Goal: Information Seeking & Learning: Find contact information

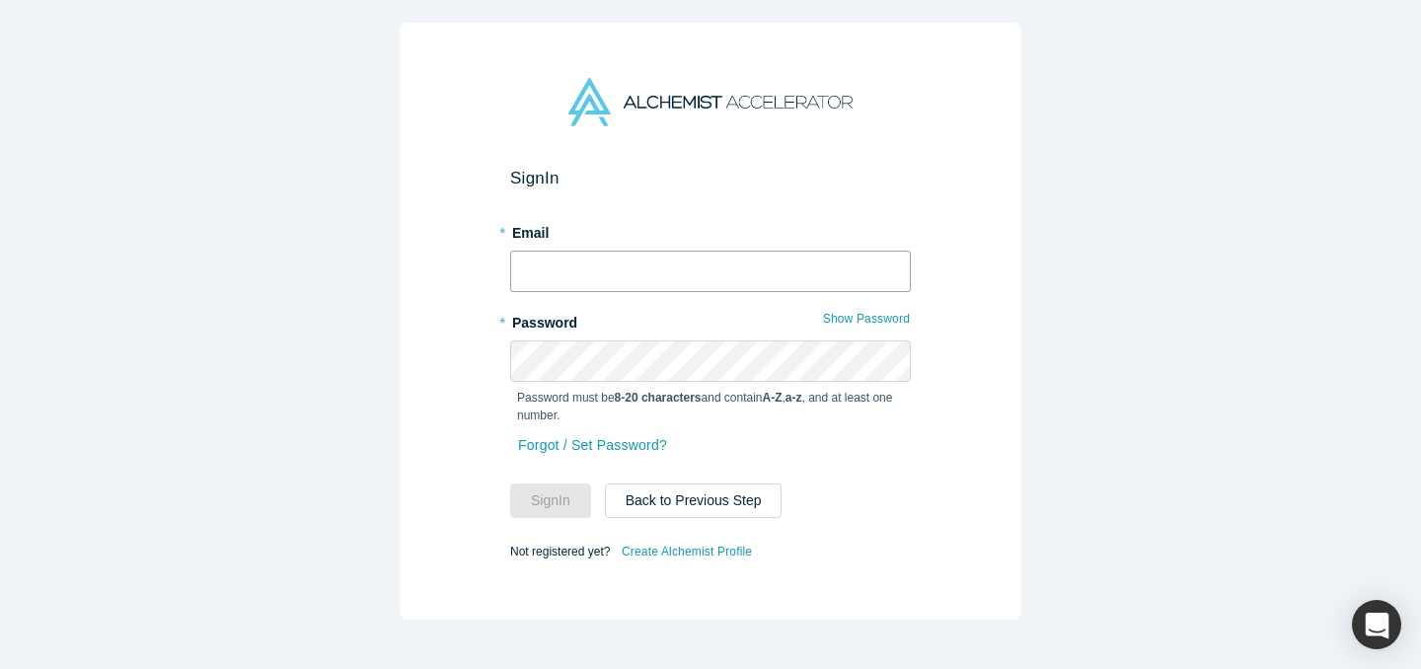
click at [784, 271] on input "text" at bounding box center [710, 271] width 401 height 41
click at [884, 270] on input "text" at bounding box center [710, 271] width 401 height 41
type input "[EMAIL_ADDRESS][DOMAIN_NAME]"
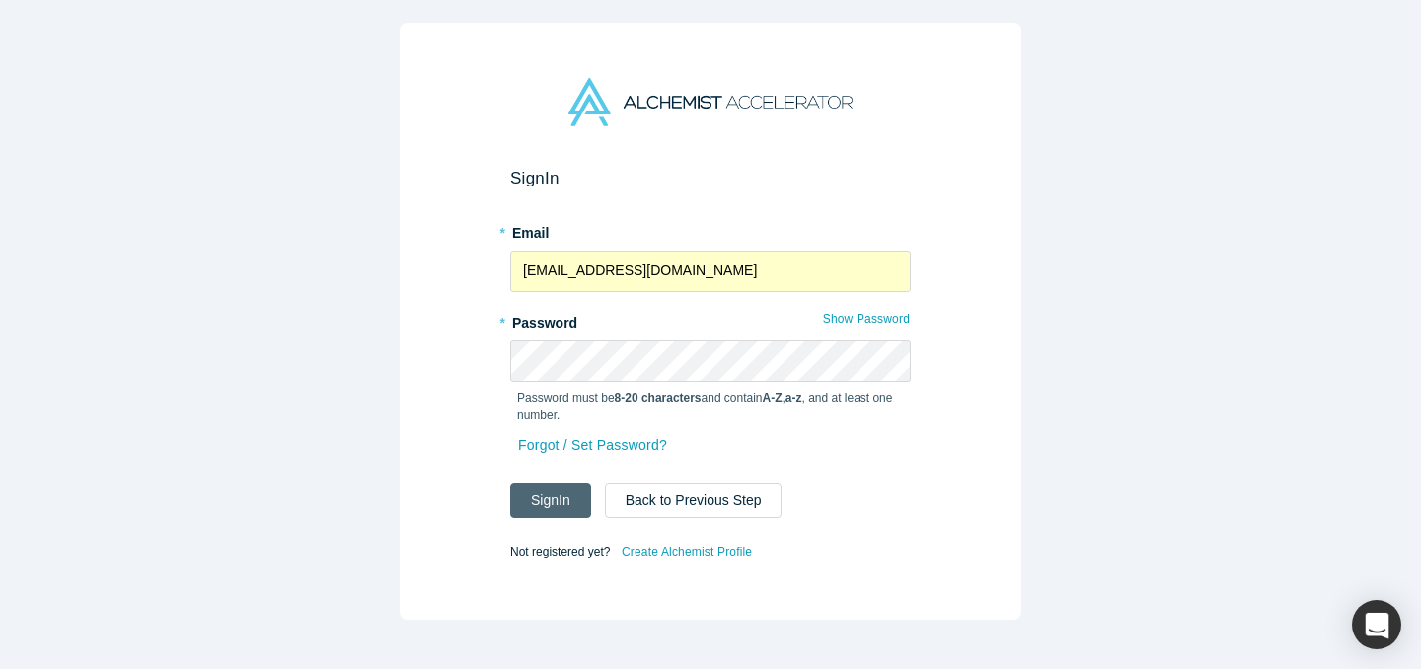
click at [565, 490] on button "Sign In" at bounding box center [550, 500] width 81 height 35
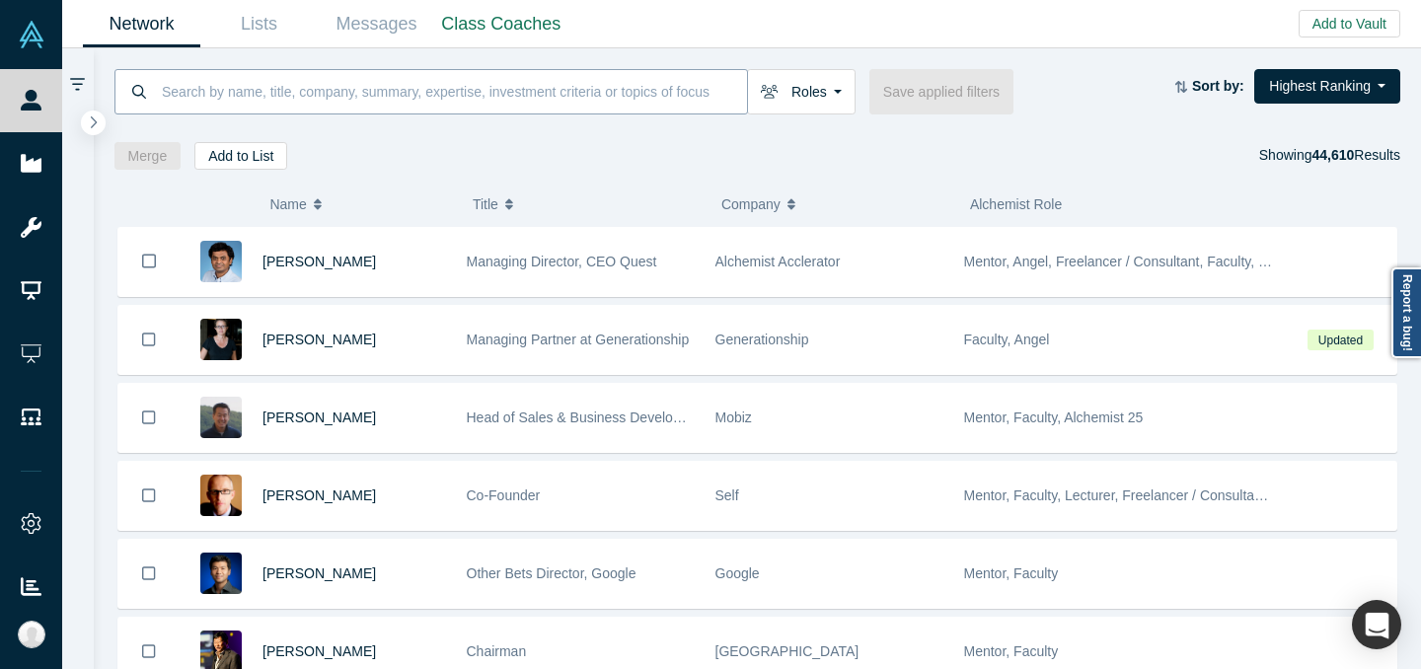
click at [657, 90] on input at bounding box center [453, 91] width 587 height 46
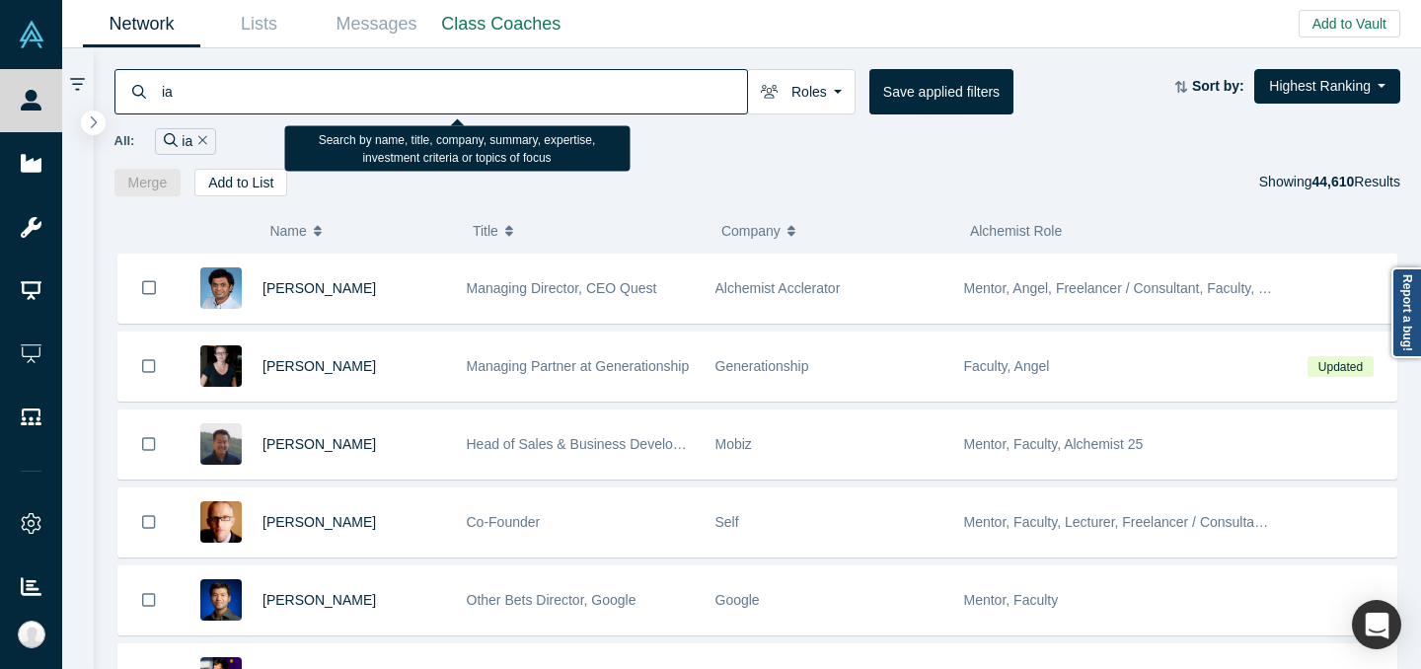
type input "i"
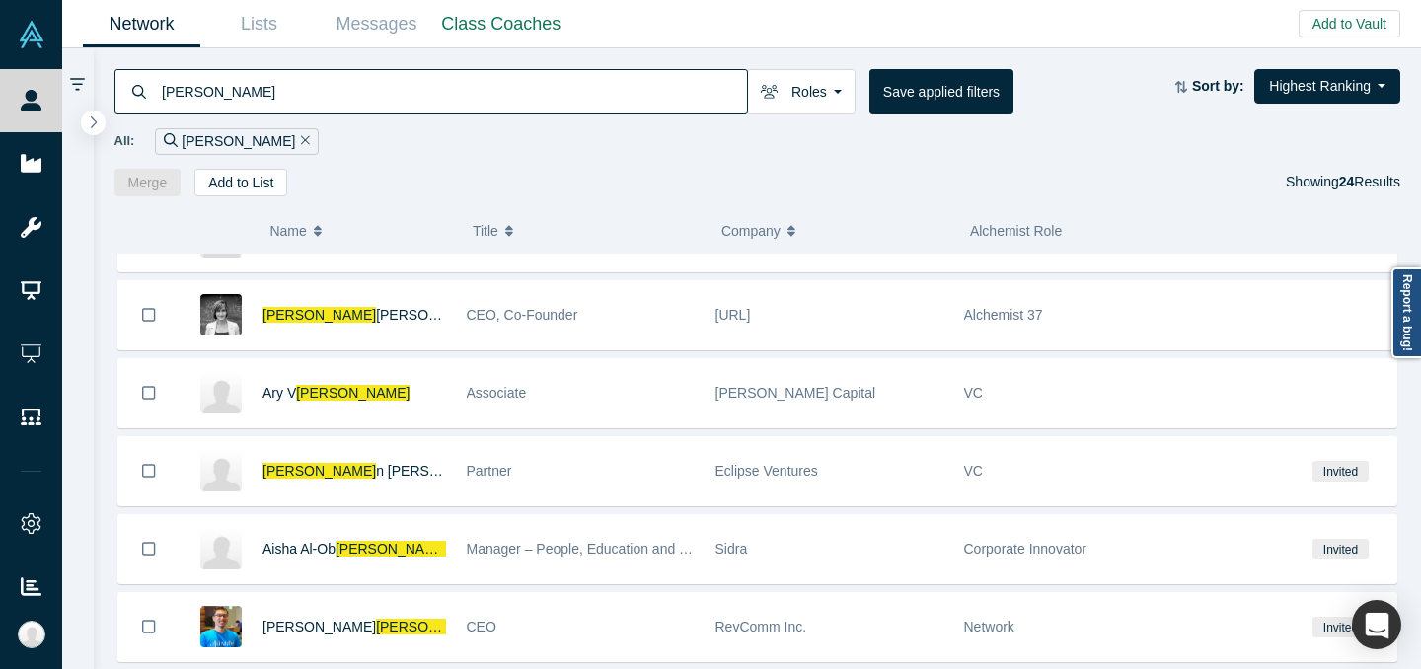
scroll to position [892, 0]
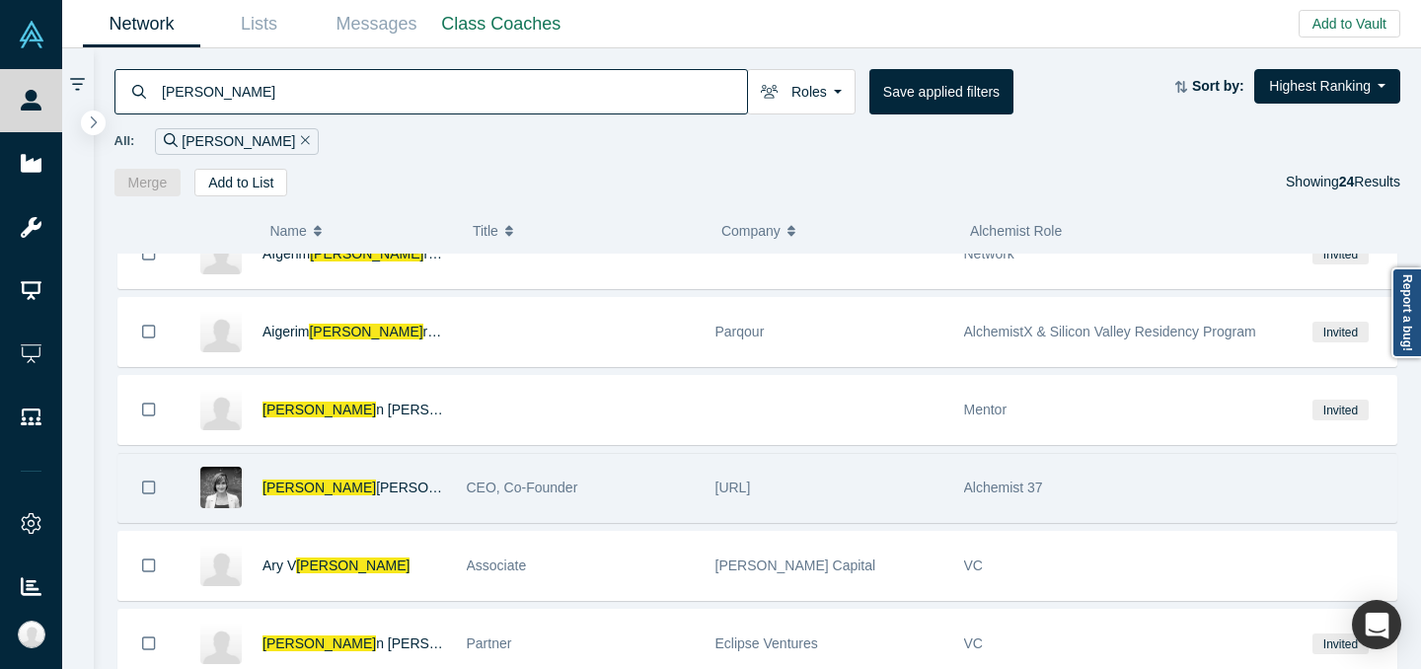
click at [638, 488] on div "CEO, Co-Founder" at bounding box center [581, 488] width 228 height 68
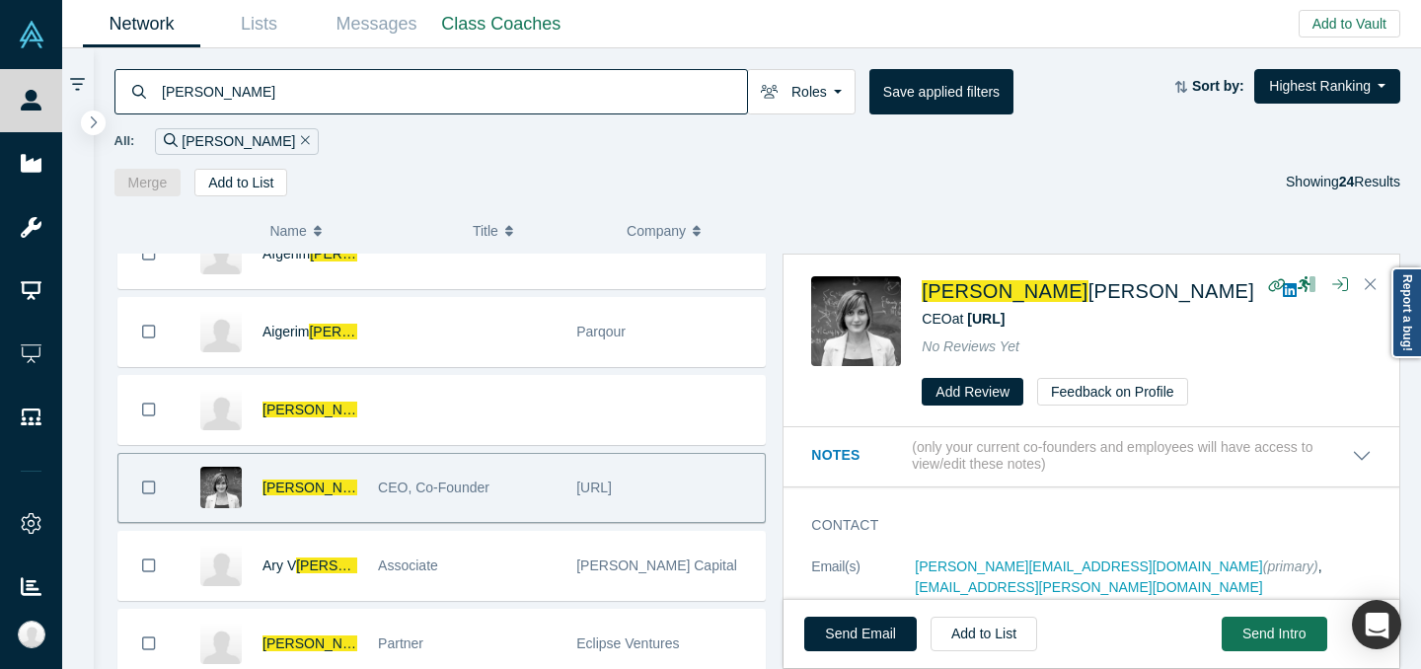
scroll to position [3, 0]
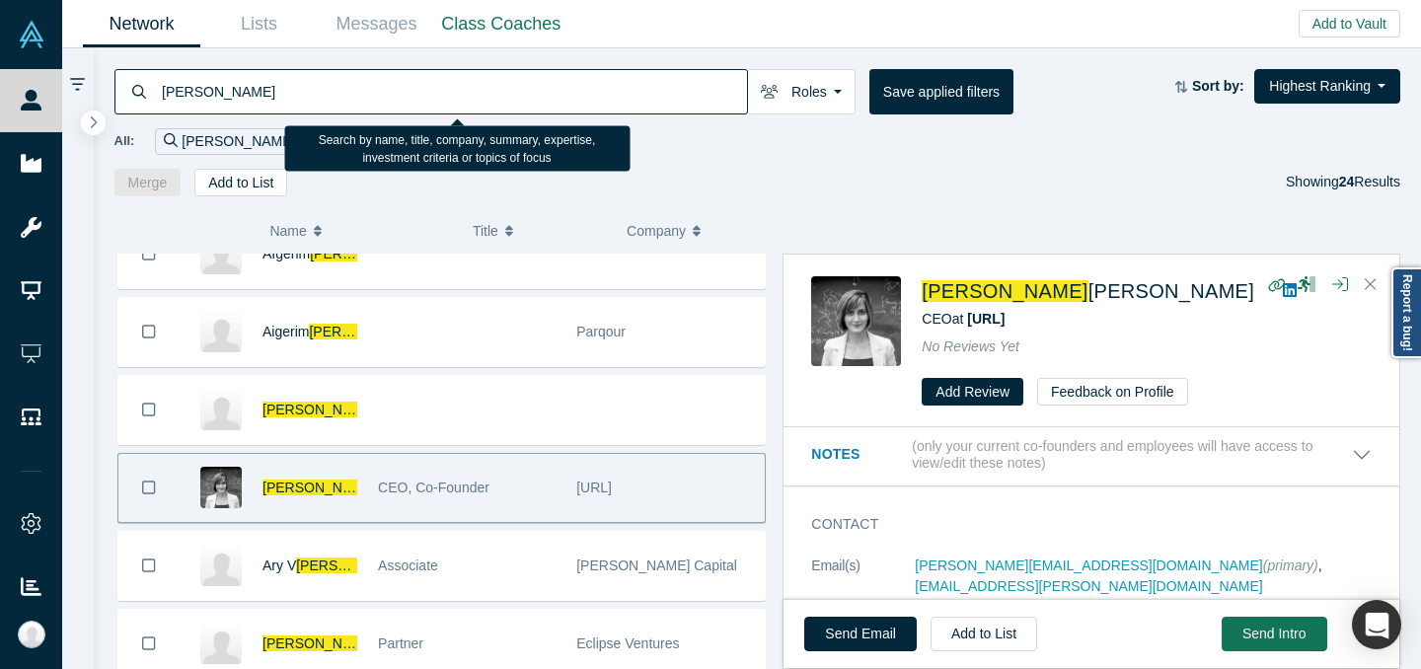
click at [375, 100] on input "[PERSON_NAME]" at bounding box center [453, 91] width 587 height 46
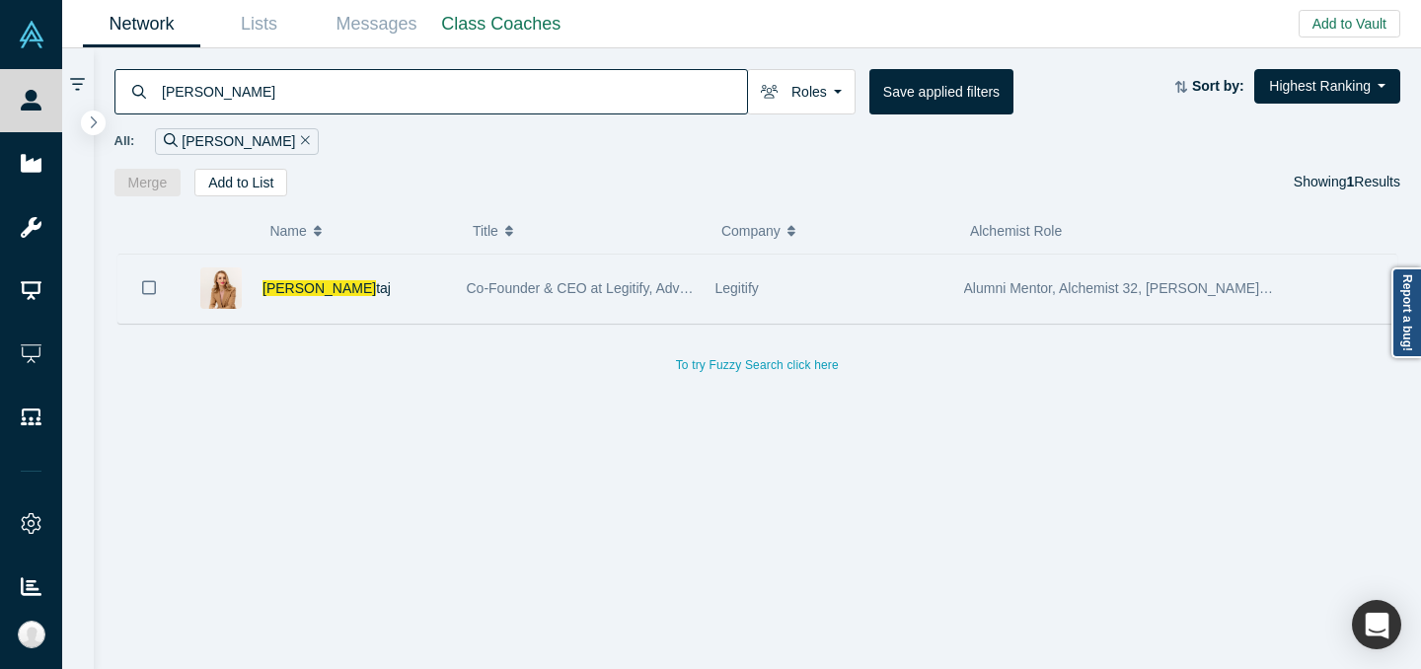
click at [372, 267] on div "[PERSON_NAME] [PERSON_NAME]" at bounding box center [354, 289] width 184 height 68
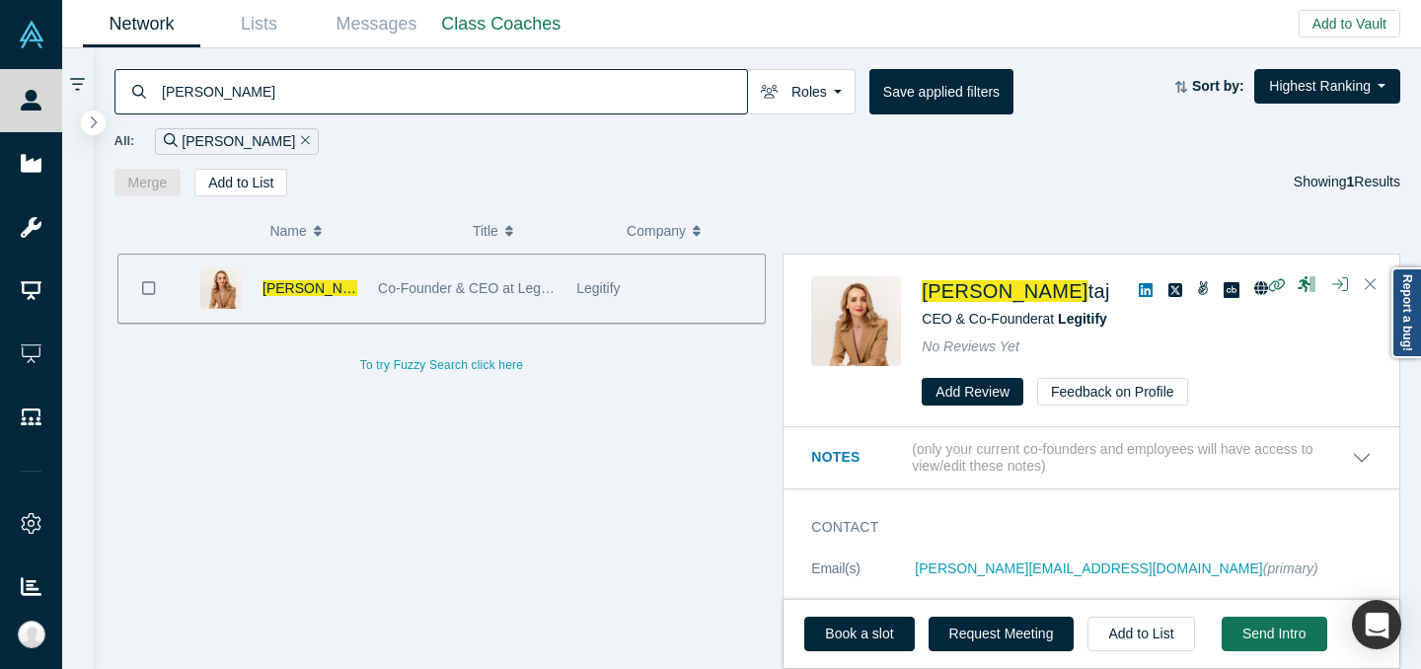
click at [692, 86] on input "[PERSON_NAME]" at bounding box center [453, 91] width 587 height 46
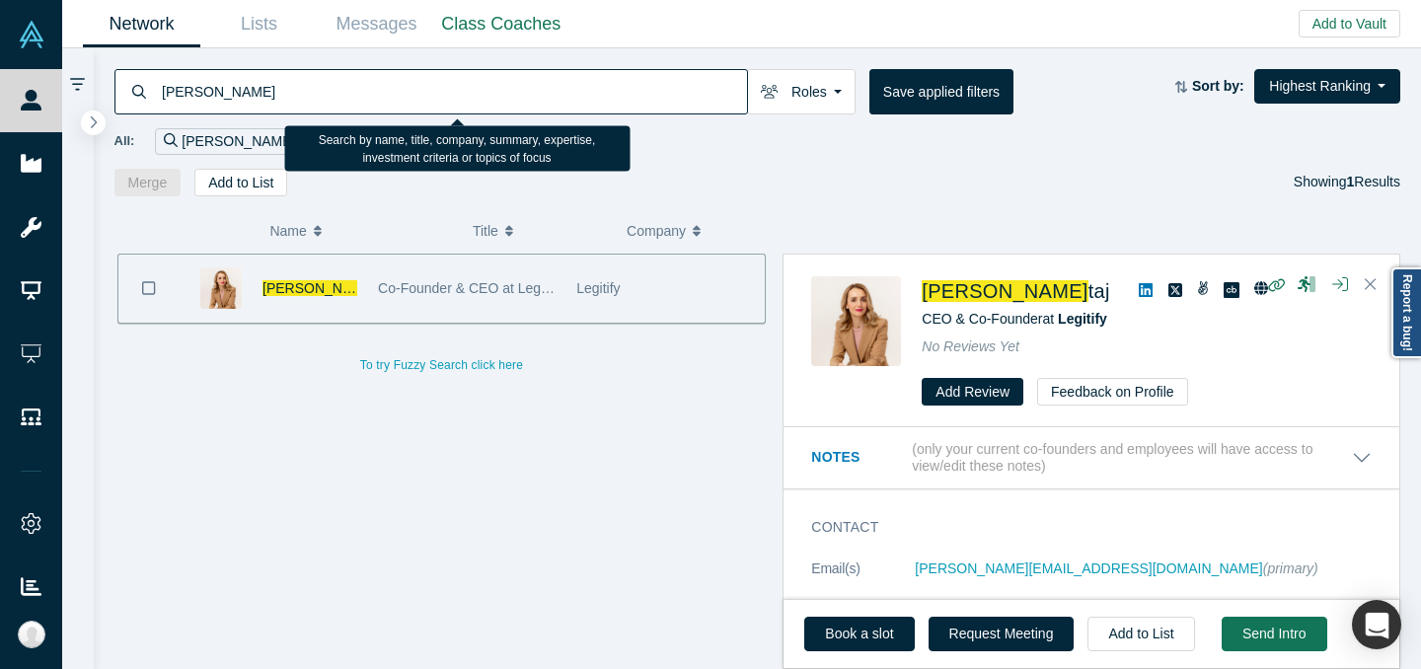
click at [692, 87] on input "[PERSON_NAME]" at bounding box center [453, 91] width 587 height 46
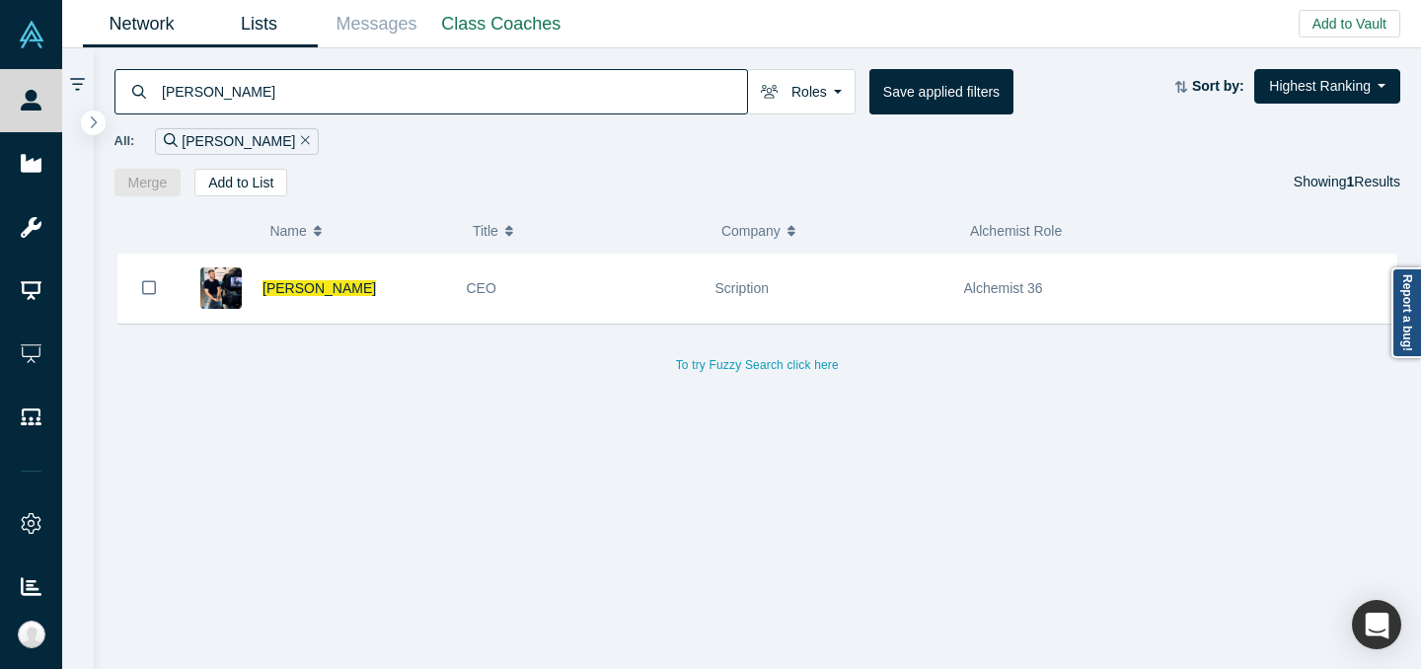
type input "[PERSON_NAME]"
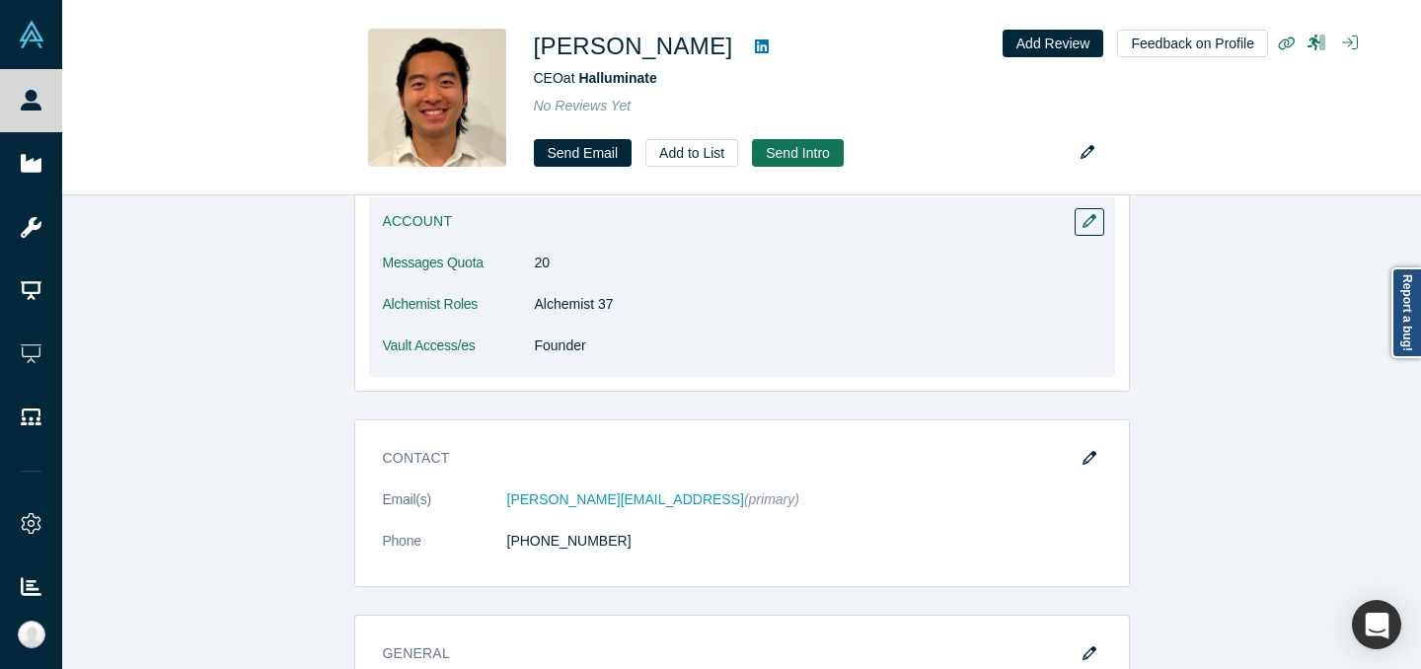
scroll to position [653, 0]
